Goal: Information Seeking & Learning: Learn about a topic

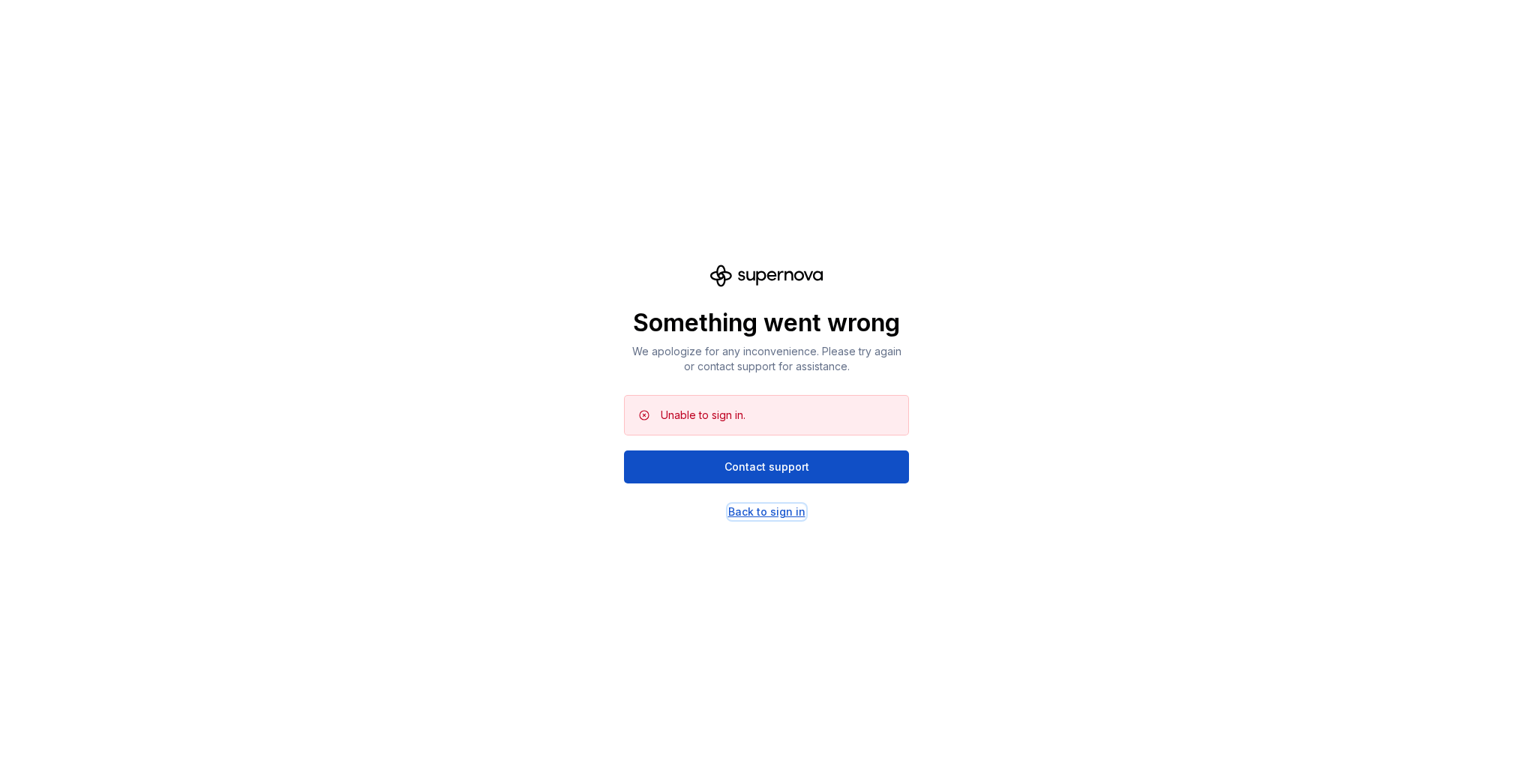
click at [763, 506] on div "Back to sign in" at bounding box center [766, 512] width 77 height 15
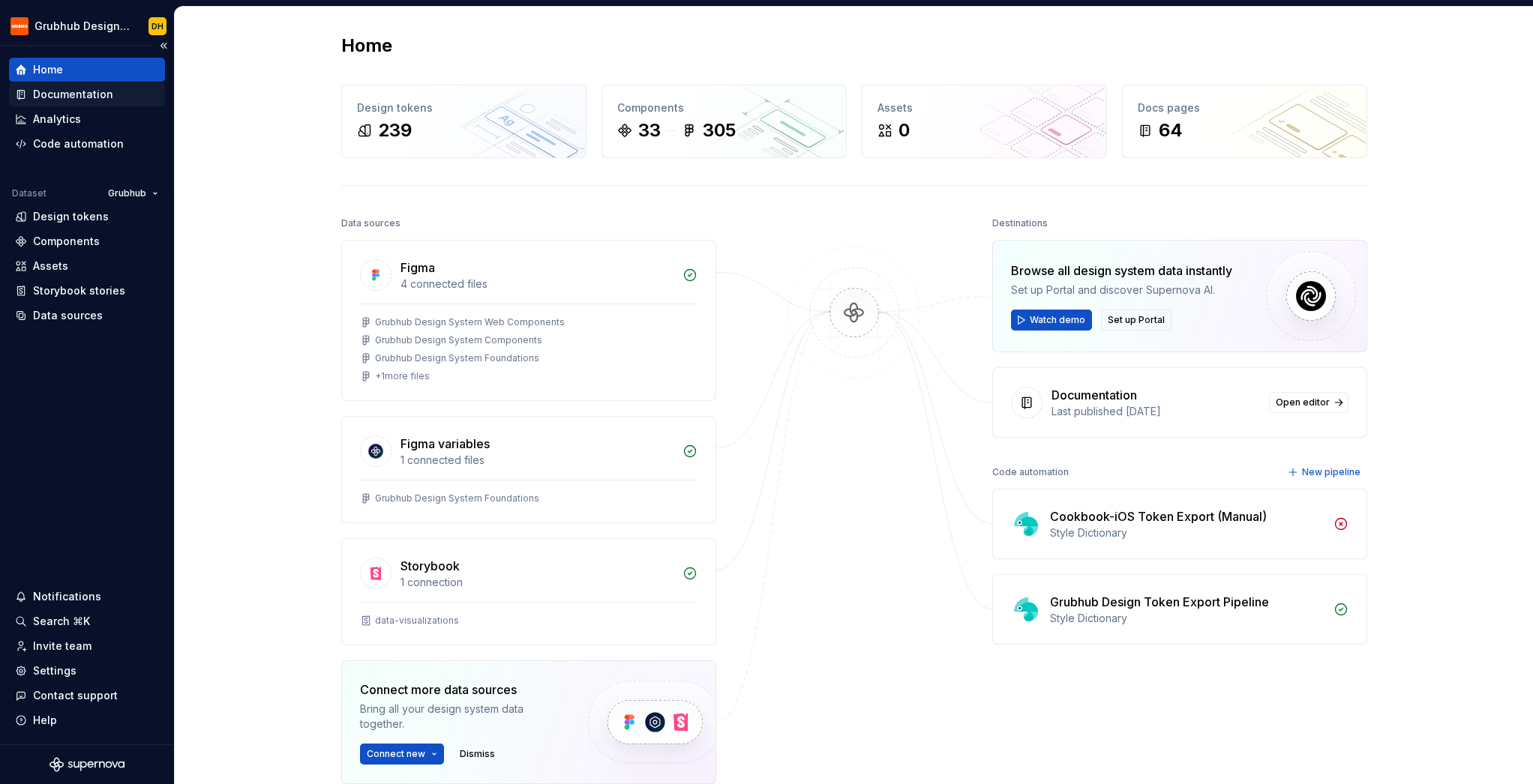
click at [48, 91] on div "Documentation" at bounding box center [73, 95] width 80 height 15
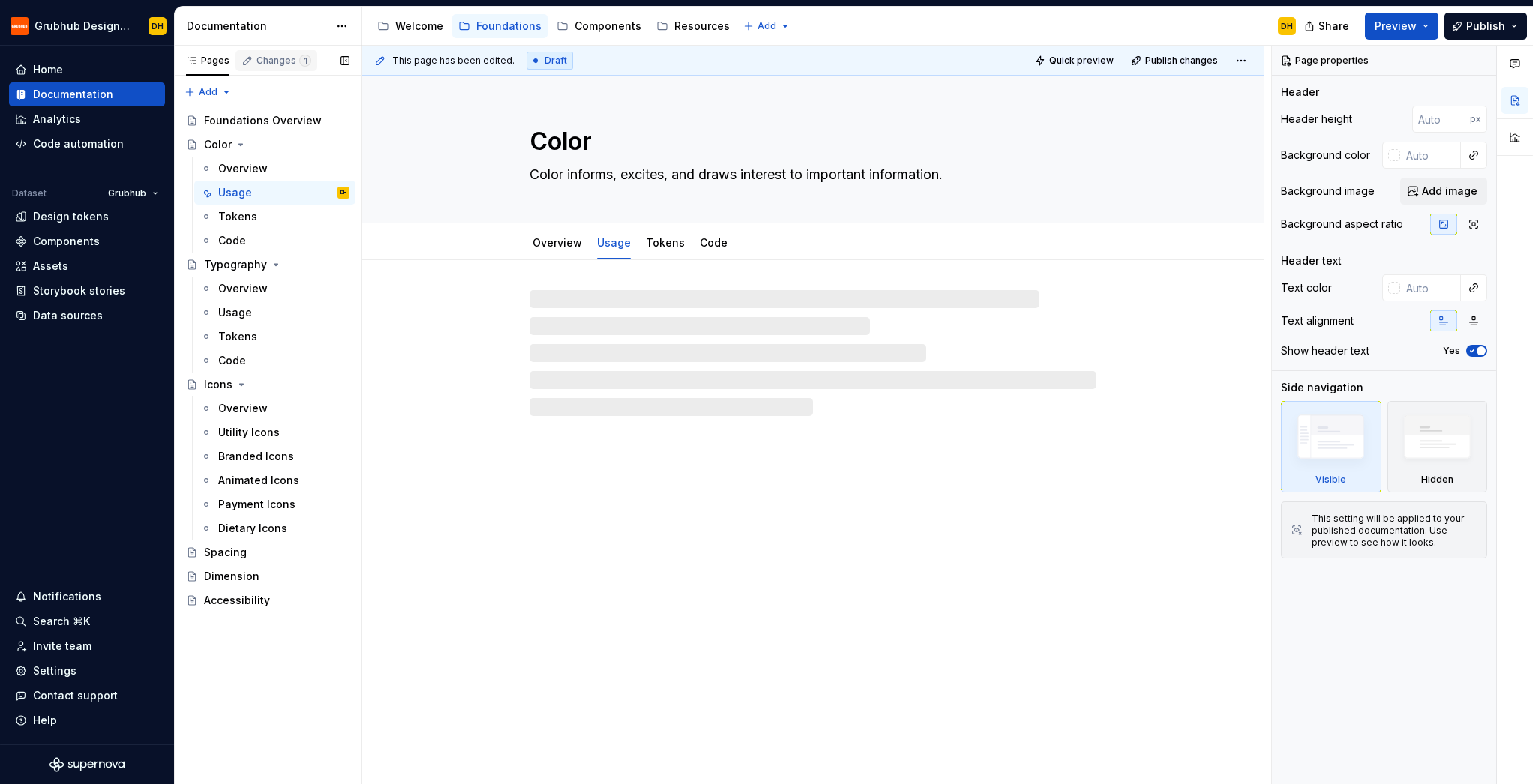
click at [267, 66] on div "Changes 1" at bounding box center [284, 61] width 55 height 12
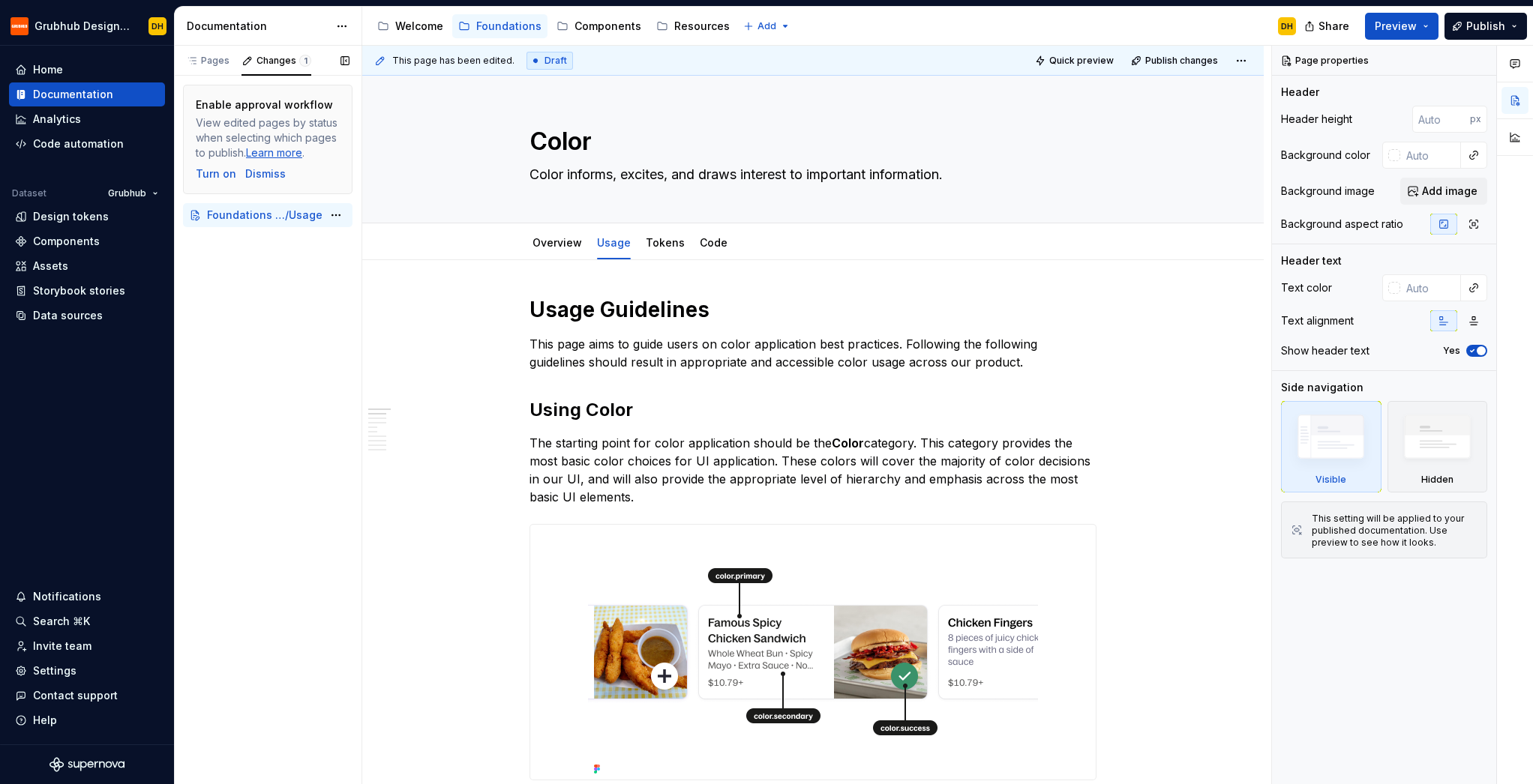
click at [249, 213] on span "Foundations / Color" at bounding box center [246, 215] width 78 height 15
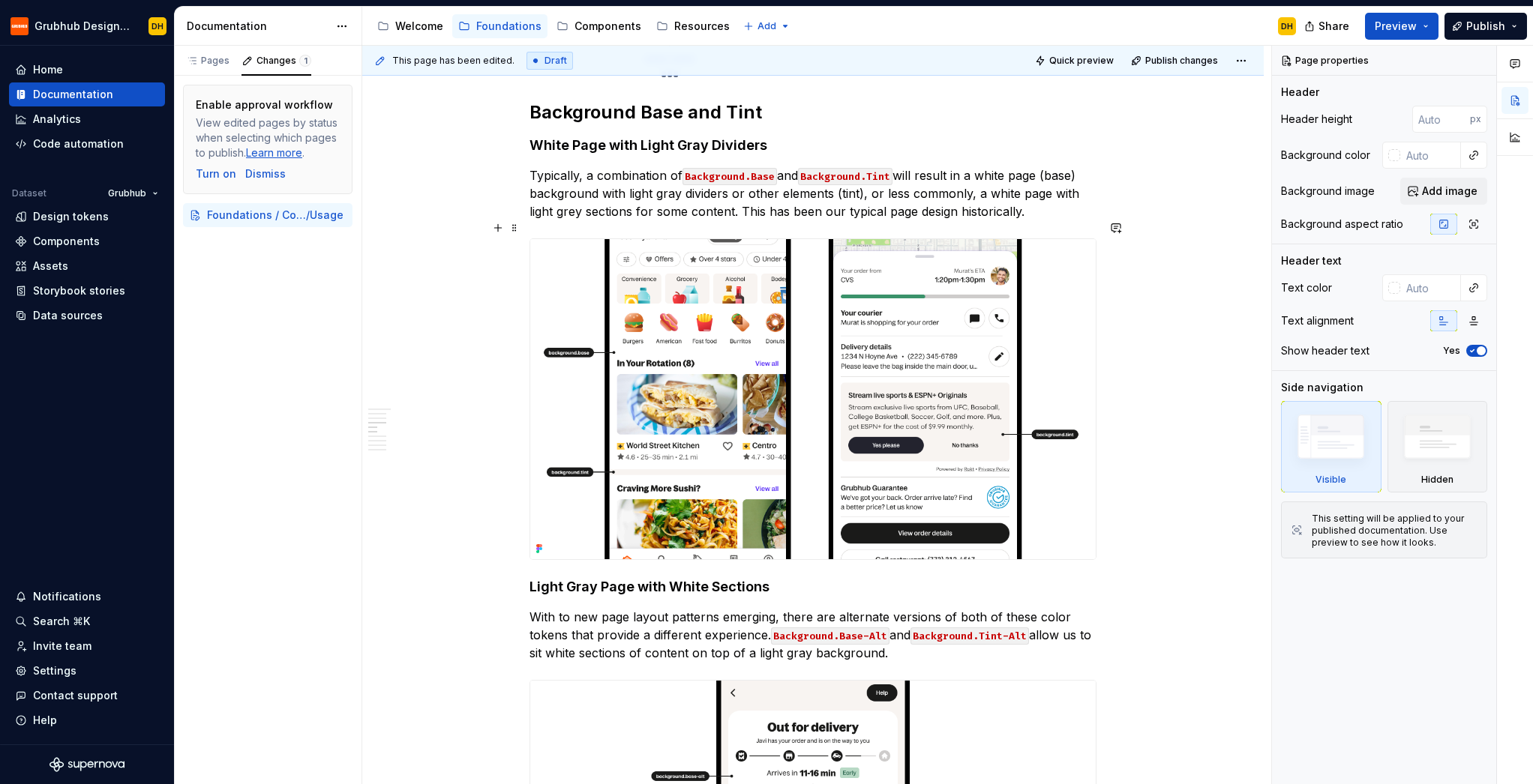
scroll to position [1664, 0]
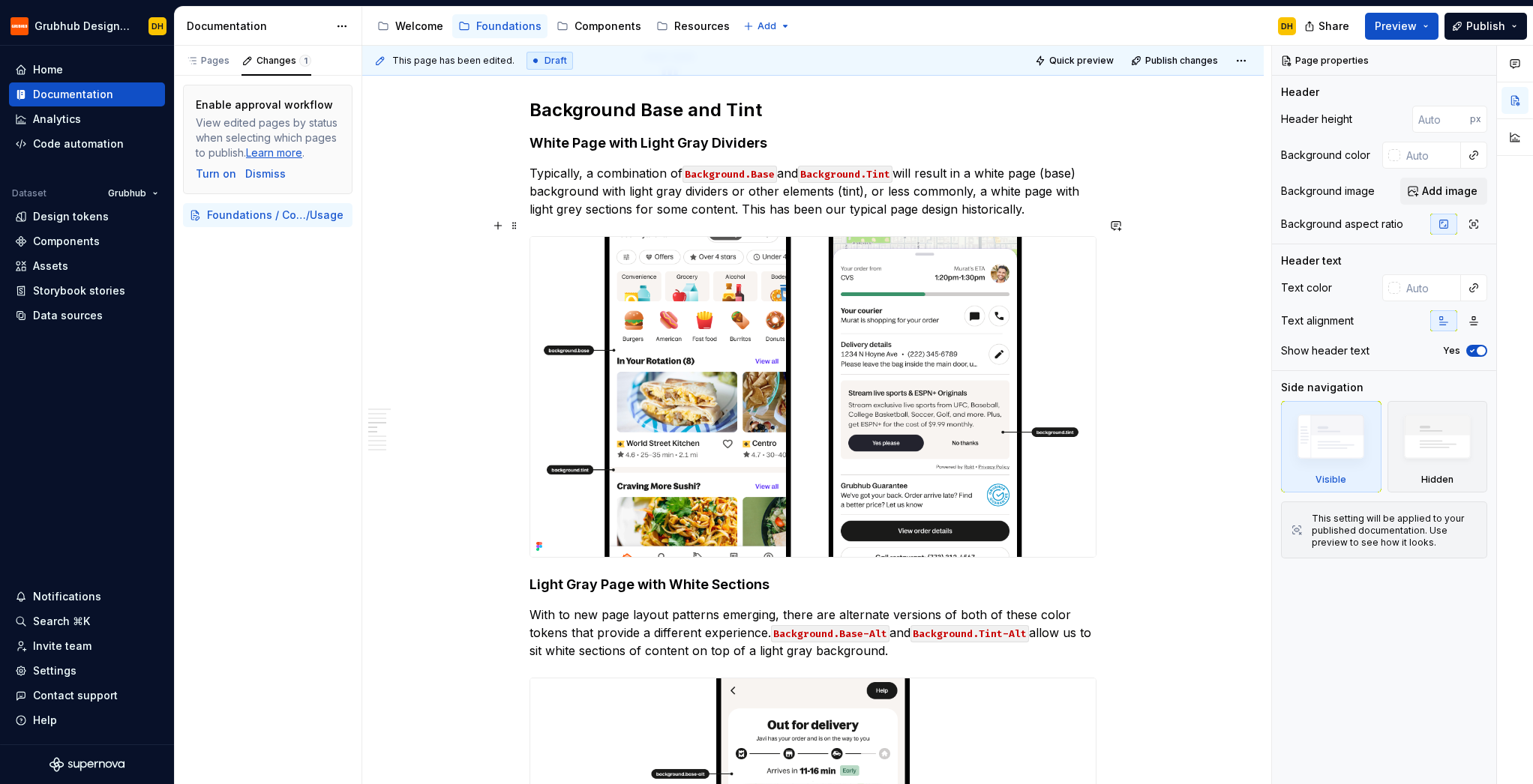
type textarea "*"
